Goal: Task Accomplishment & Management: Manage account settings

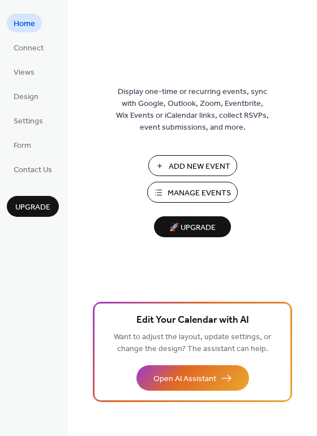
click at [184, 166] on span "Add New Event" at bounding box center [200, 167] width 62 height 12
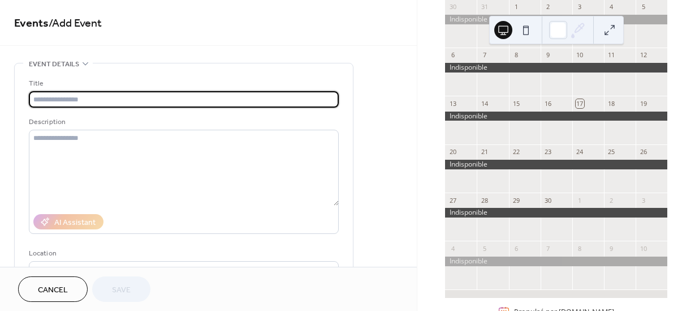
scroll to position [91, 0]
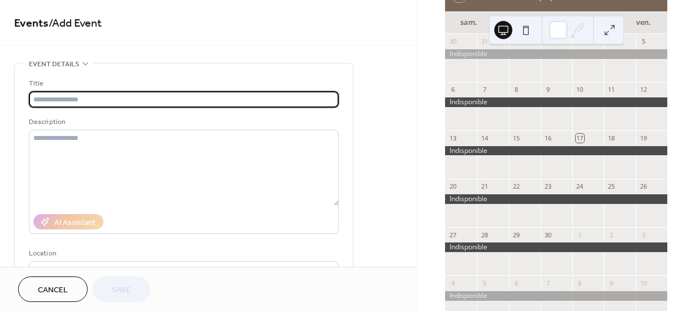
click at [53, 291] on span "Cancel" at bounding box center [53, 290] width 30 height 12
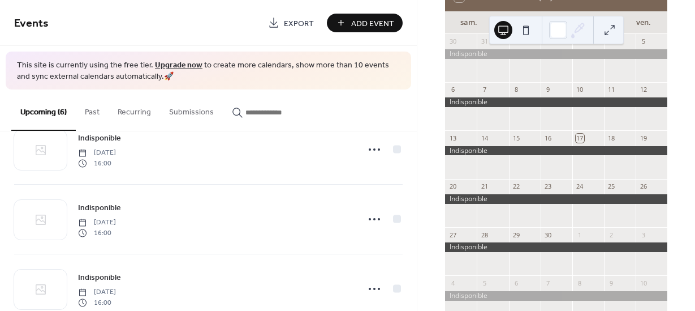
scroll to position [272, 0]
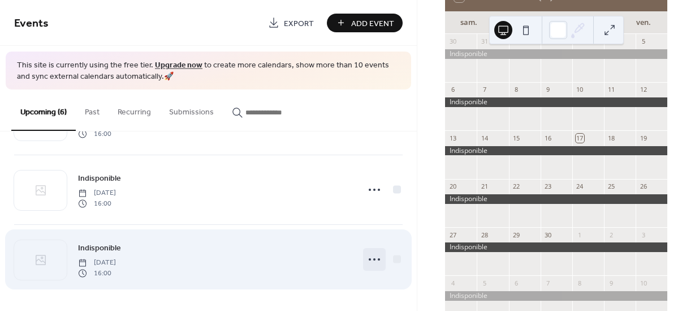
click at [374, 262] on icon at bounding box center [374, 259] width 18 height 18
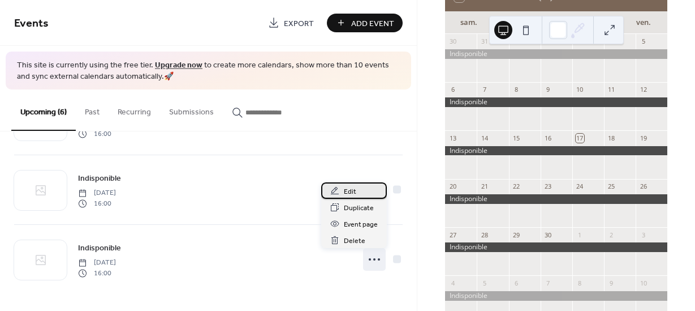
click at [352, 193] on span "Edit" at bounding box center [350, 192] width 12 height 12
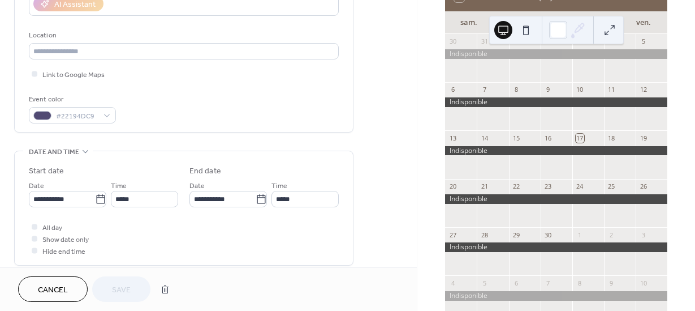
scroll to position [229, 0]
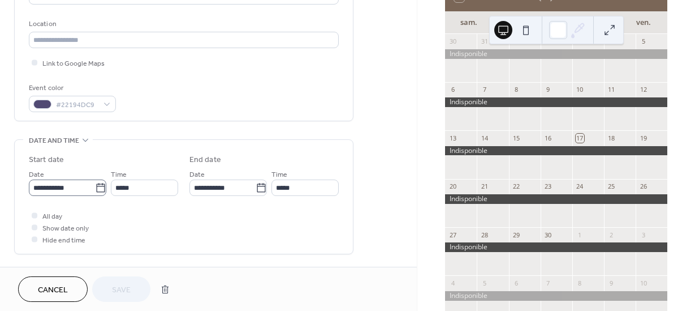
click at [97, 193] on icon at bounding box center [100, 187] width 11 height 11
click at [95, 193] on input "**********" at bounding box center [62, 187] width 66 height 16
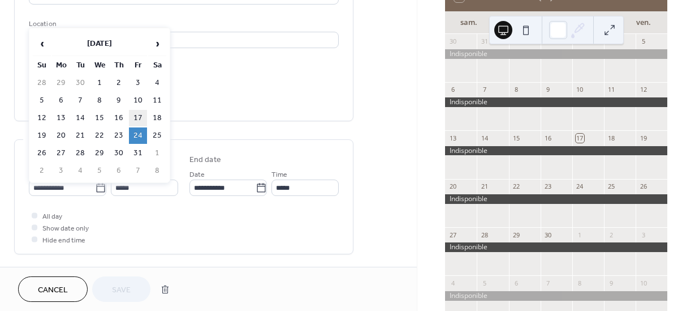
click at [140, 117] on td "17" at bounding box center [138, 118] width 18 height 16
type input "**********"
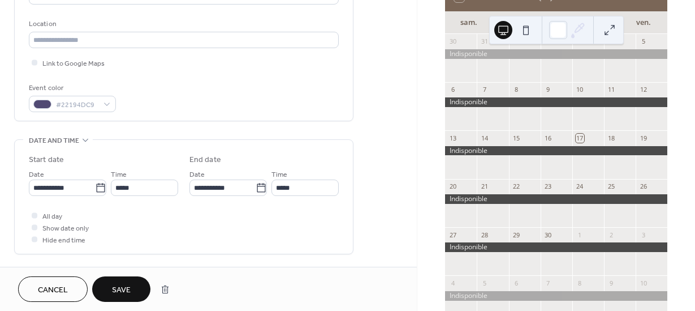
click at [127, 287] on span "Save" at bounding box center [121, 290] width 19 height 12
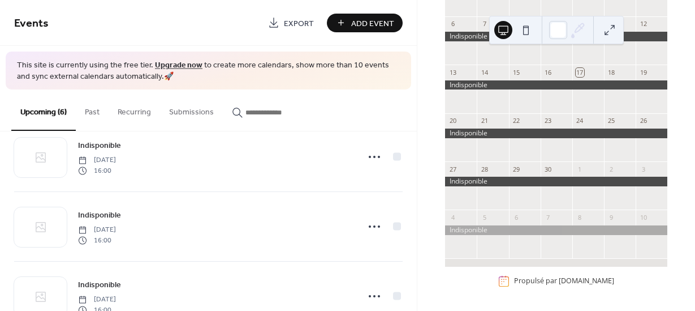
scroll to position [272, 0]
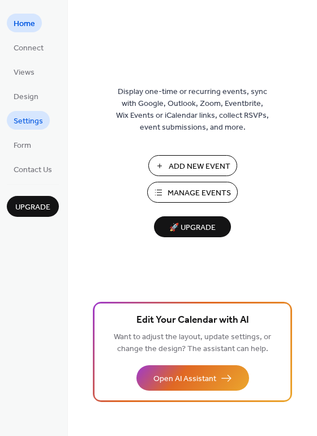
click at [30, 121] on span "Settings" at bounding box center [28, 121] width 29 height 12
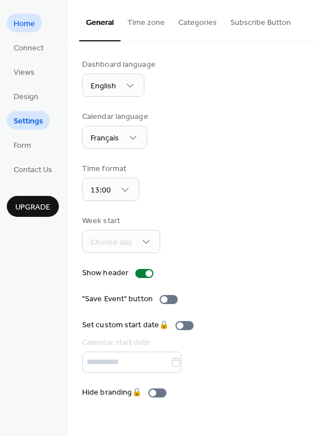
click at [22, 22] on span "Home" at bounding box center [24, 24] width 21 height 12
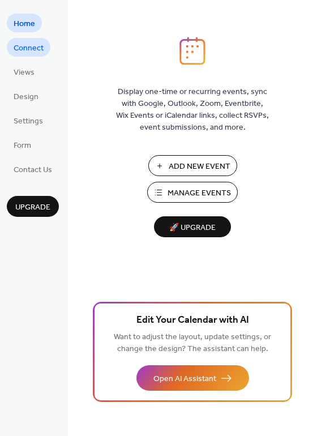
click at [32, 49] on span "Connect" at bounding box center [29, 48] width 30 height 12
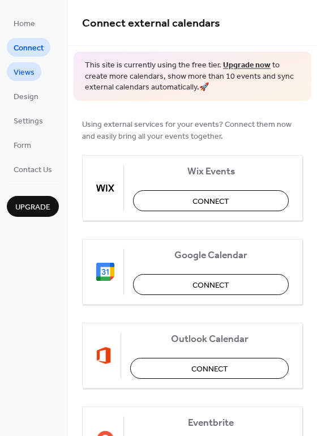
click at [25, 74] on span "Views" at bounding box center [24, 73] width 21 height 12
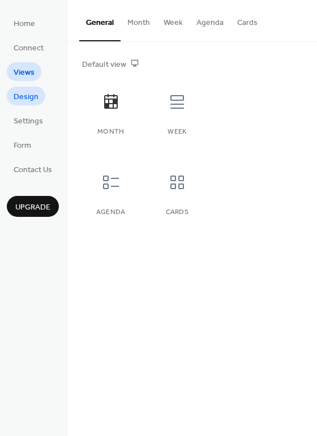
click at [29, 100] on span "Design" at bounding box center [26, 97] width 25 height 12
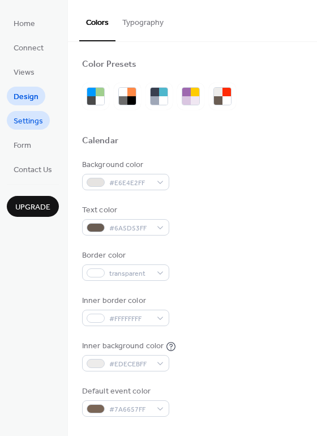
click at [29, 124] on span "Settings" at bounding box center [28, 121] width 29 height 12
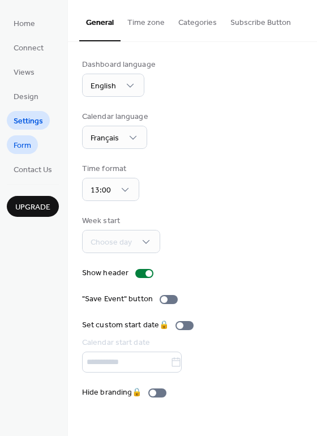
click at [26, 145] on span "Form" at bounding box center [23, 146] width 18 height 12
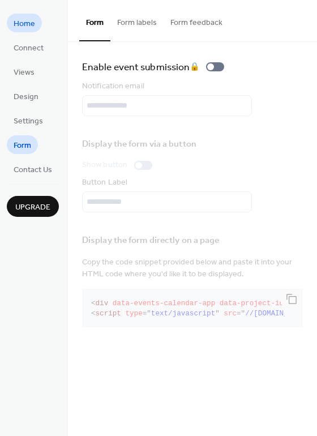
click at [27, 26] on span "Home" at bounding box center [24, 24] width 21 height 12
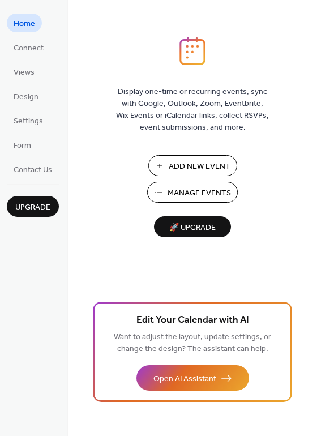
click at [204, 193] on span "Manage Events" at bounding box center [198, 193] width 63 height 12
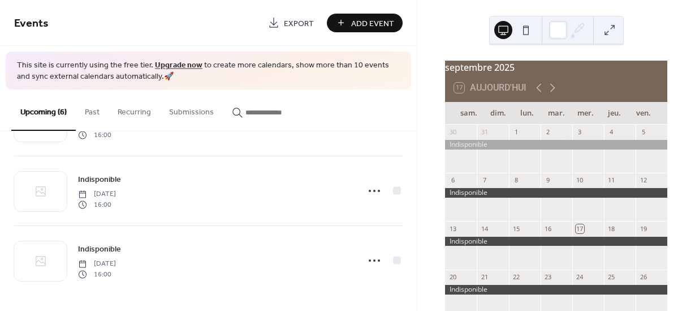
scroll to position [272, 0]
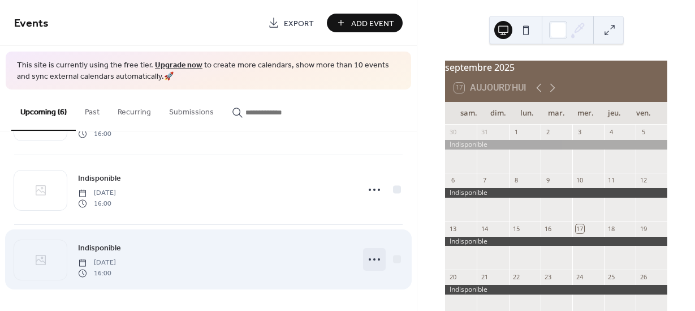
click at [374, 259] on circle at bounding box center [374, 259] width 2 height 2
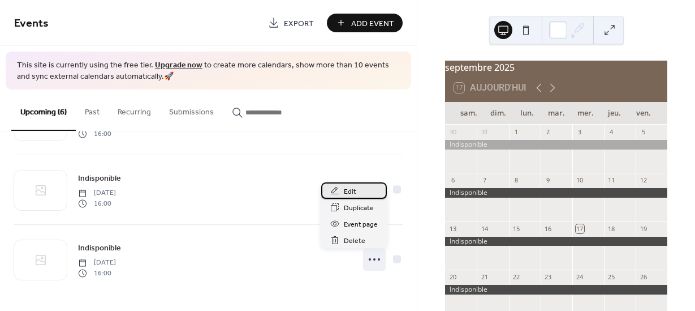
click at [352, 190] on span "Edit" at bounding box center [350, 192] width 12 height 12
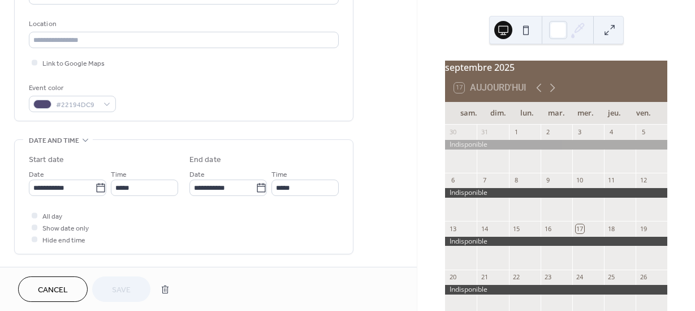
scroll to position [236, 0]
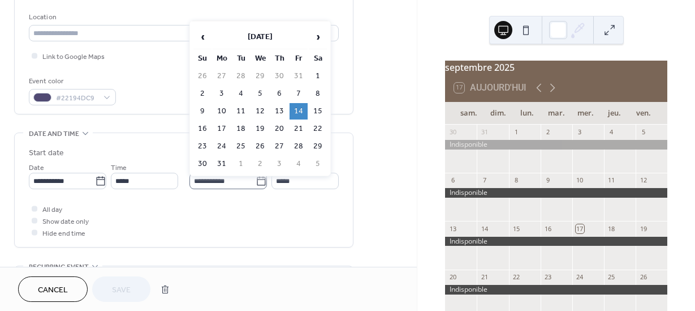
click at [257, 185] on icon at bounding box center [261, 180] width 11 height 11
click at [256, 185] on input "**********" at bounding box center [223, 181] width 66 height 16
click at [302, 127] on td "21" at bounding box center [299, 128] width 18 height 16
type input "**********"
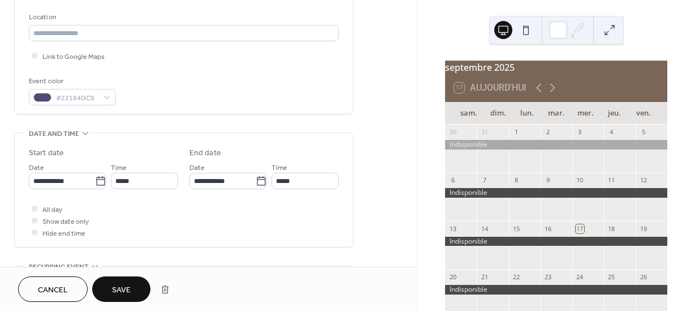
click at [131, 286] on button "Save" at bounding box center [121, 288] width 58 height 25
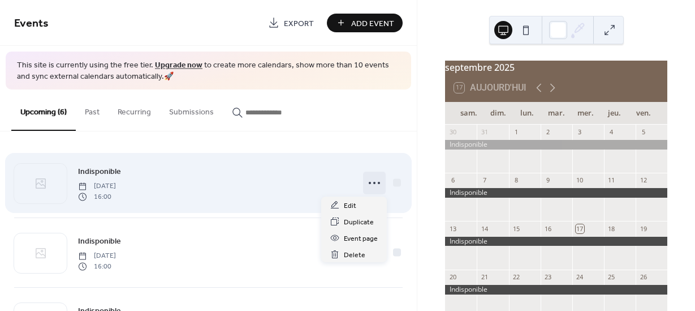
click at [371, 186] on icon at bounding box center [374, 183] width 18 height 18
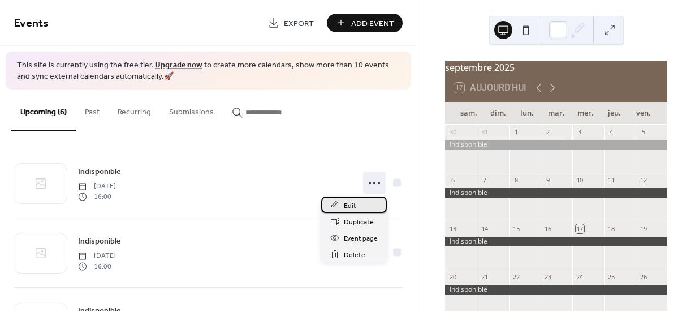
click at [345, 205] on span "Edit" at bounding box center [350, 206] width 12 height 12
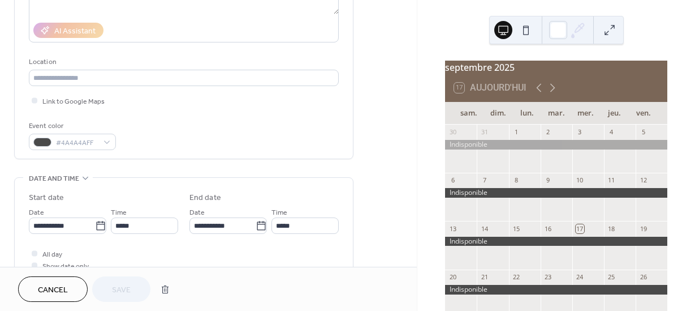
scroll to position [184, 0]
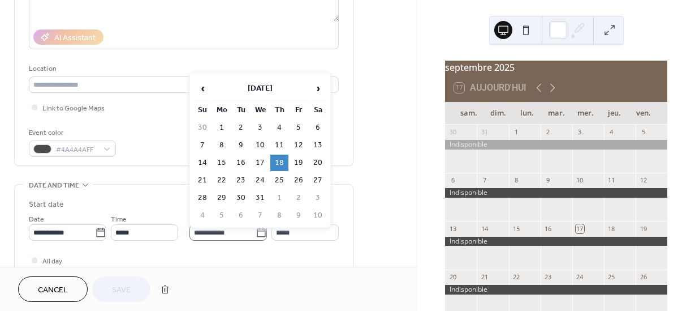
click at [256, 235] on icon at bounding box center [261, 232] width 11 height 11
click at [256, 235] on input "**********" at bounding box center [223, 232] width 66 height 16
click at [277, 162] on td "18" at bounding box center [279, 162] width 18 height 16
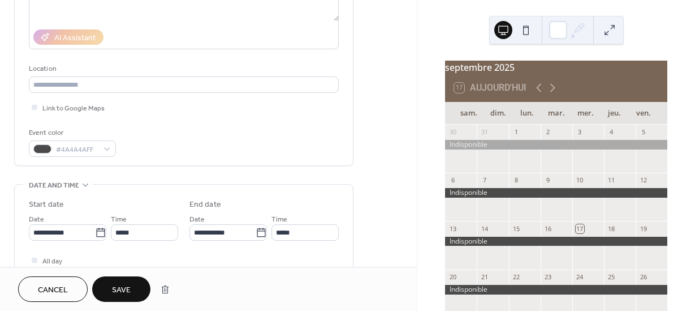
click at [124, 286] on span "Save" at bounding box center [121, 290] width 19 height 12
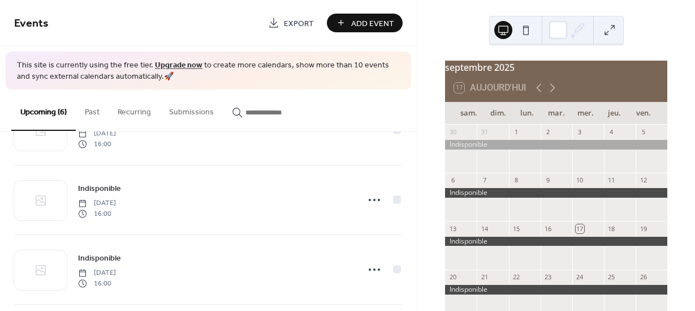
scroll to position [124, 0]
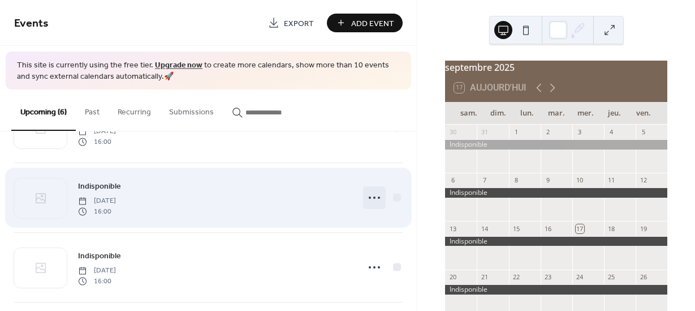
click at [372, 198] on icon at bounding box center [374, 197] width 18 height 18
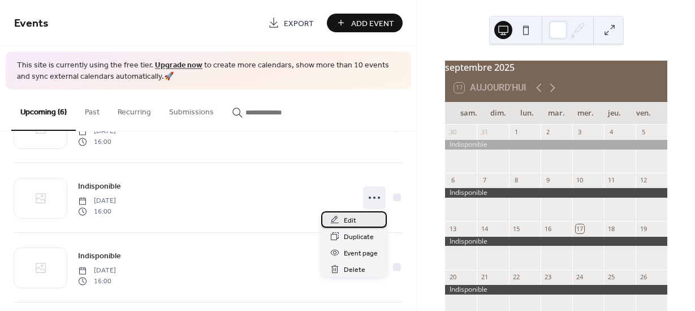
click at [350, 221] on span "Edit" at bounding box center [350, 220] width 12 height 12
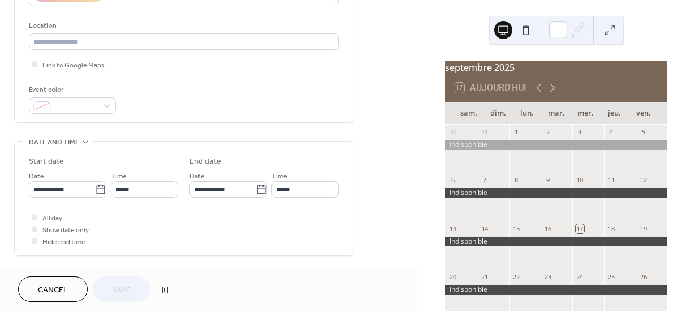
scroll to position [224, 0]
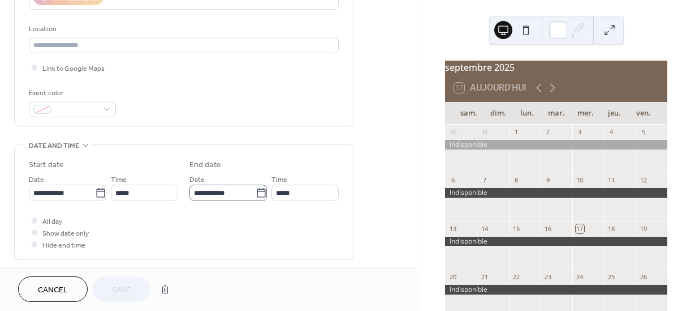
click at [256, 199] on icon at bounding box center [261, 192] width 11 height 11
click at [255, 199] on input "**********" at bounding box center [223, 192] width 66 height 16
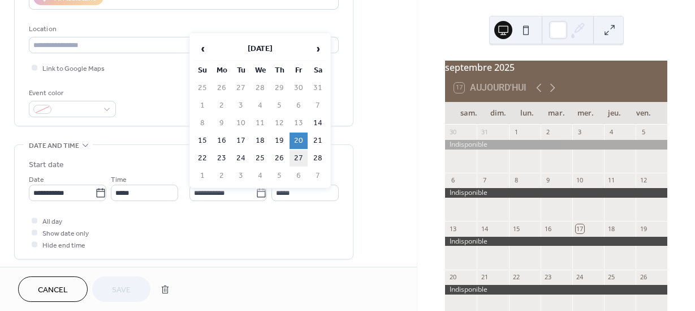
click at [303, 157] on td "27" at bounding box center [299, 158] width 18 height 16
type input "**********"
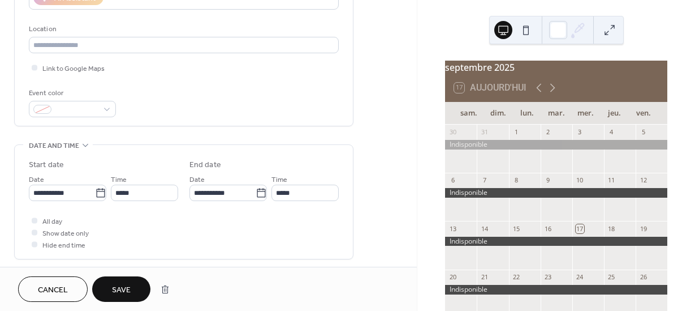
click at [127, 287] on span "Save" at bounding box center [121, 290] width 19 height 12
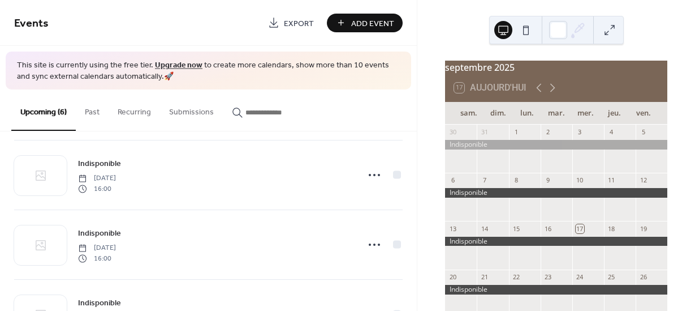
scroll to position [145, 0]
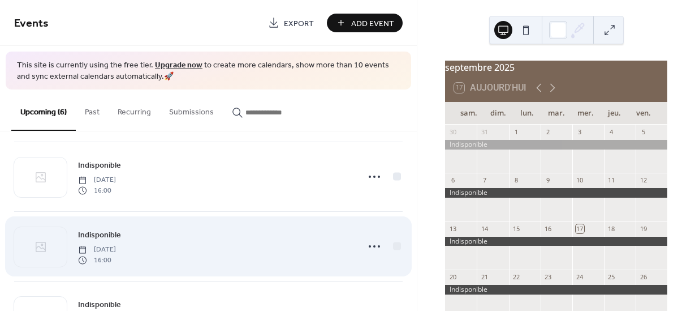
click at [313, 248] on div "Indisponible [DATE] 16:00" at bounding box center [215, 246] width 274 height 36
click at [375, 247] on icon at bounding box center [374, 246] width 18 height 18
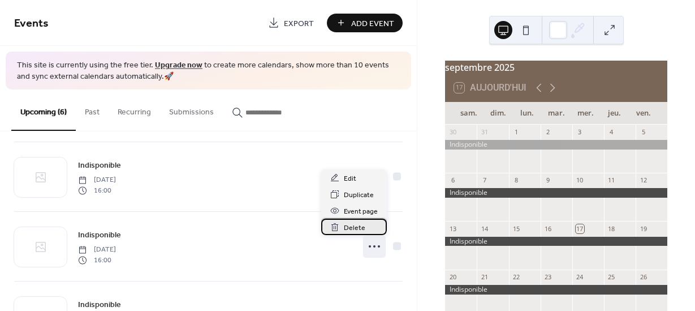
click at [354, 228] on span "Delete" at bounding box center [354, 228] width 21 height 12
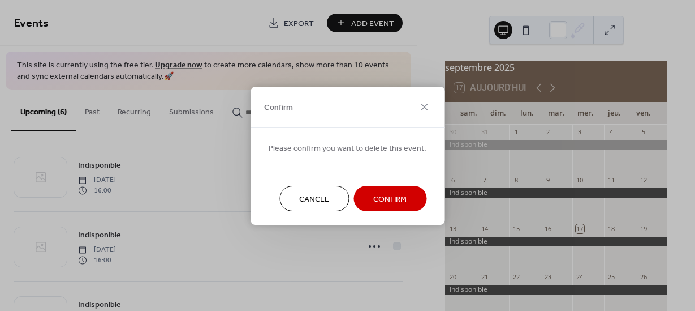
click at [391, 199] on span "Confirm" at bounding box center [389, 199] width 33 height 12
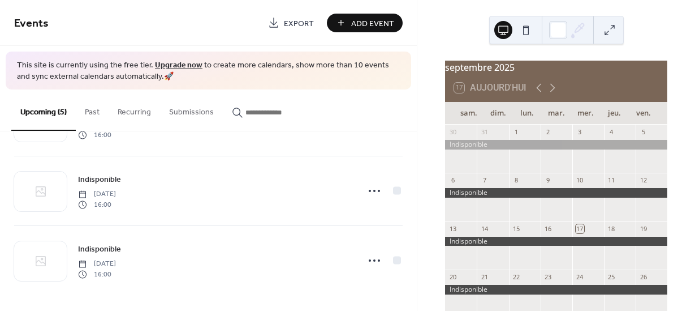
scroll to position [202, 0]
